Goal: Task Accomplishment & Management: Manage account settings

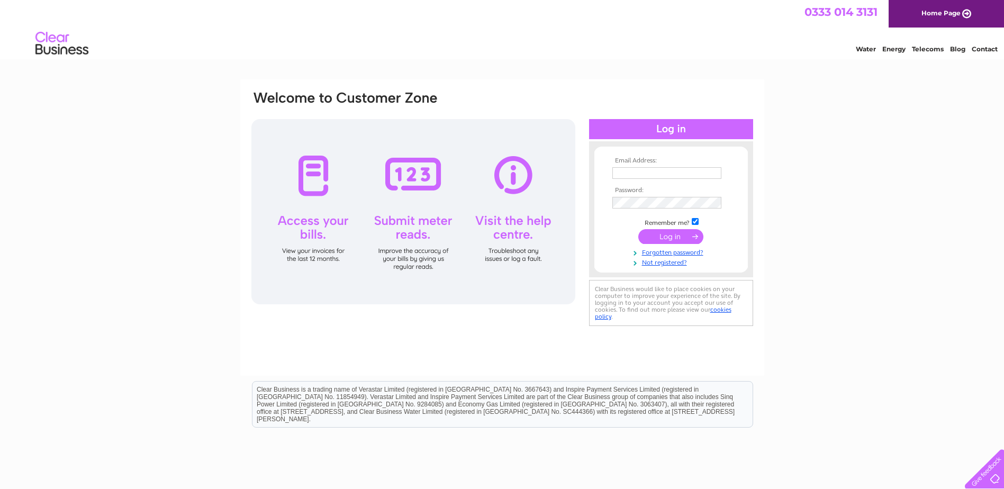
type input "[EMAIL_ADDRESS][DOMAIN_NAME]"
click at [655, 241] on input "submit" at bounding box center [670, 236] width 65 height 15
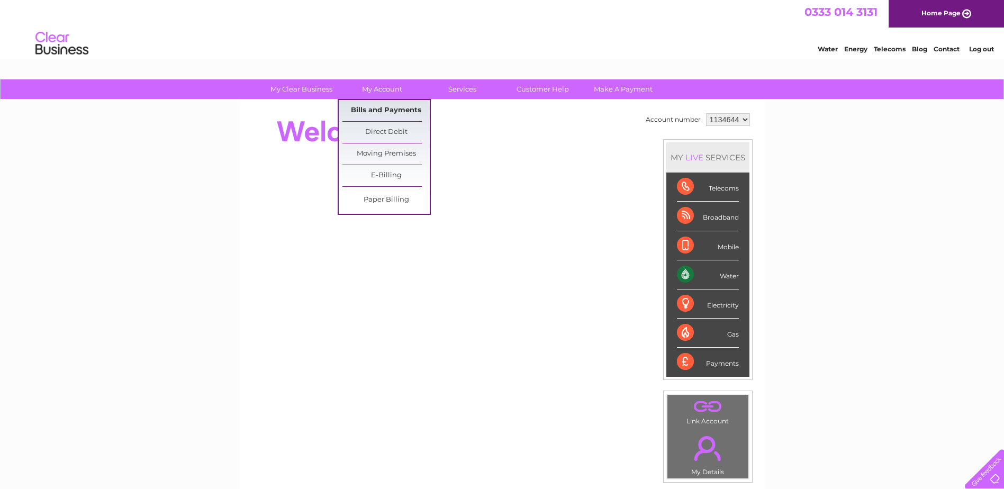
click at [382, 108] on link "Bills and Payments" at bounding box center [385, 110] width 87 height 21
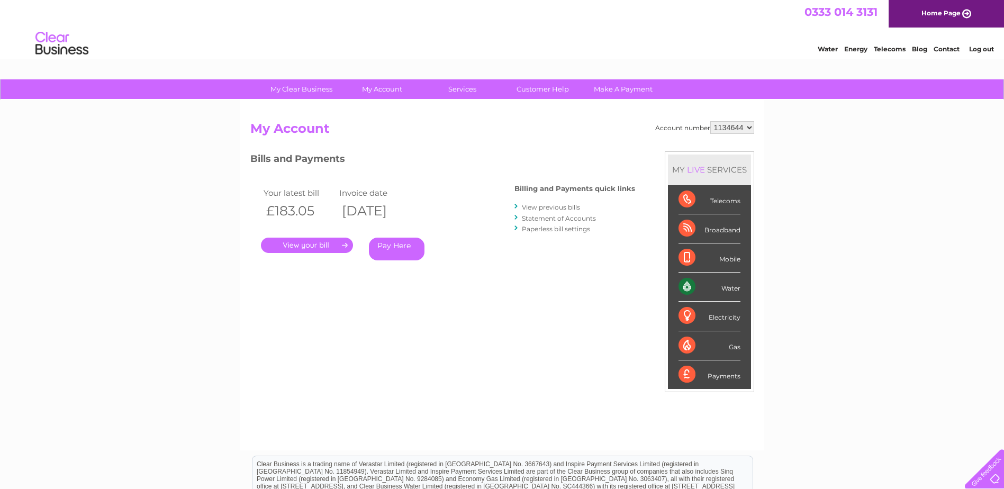
click at [296, 243] on link "." at bounding box center [307, 245] width 92 height 15
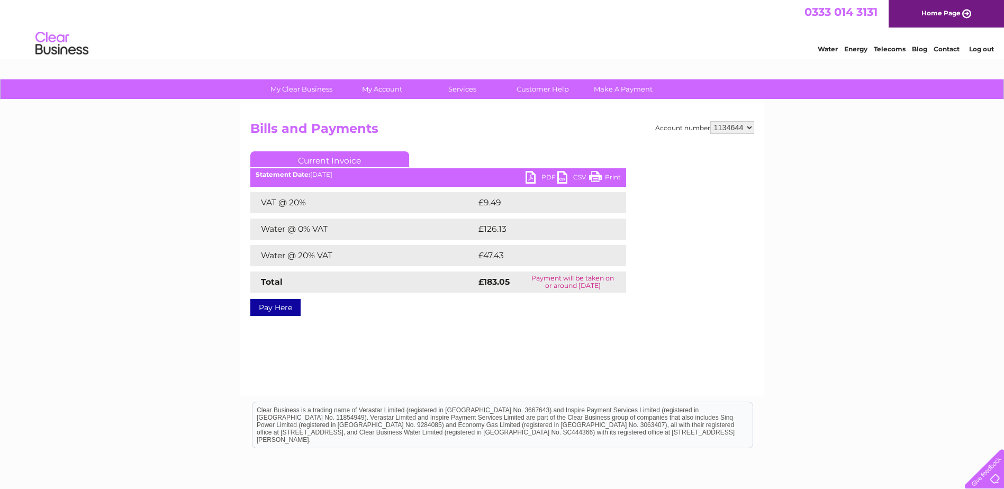
click at [536, 174] on link "PDF" at bounding box center [541, 178] width 32 height 15
